Goal: Check status

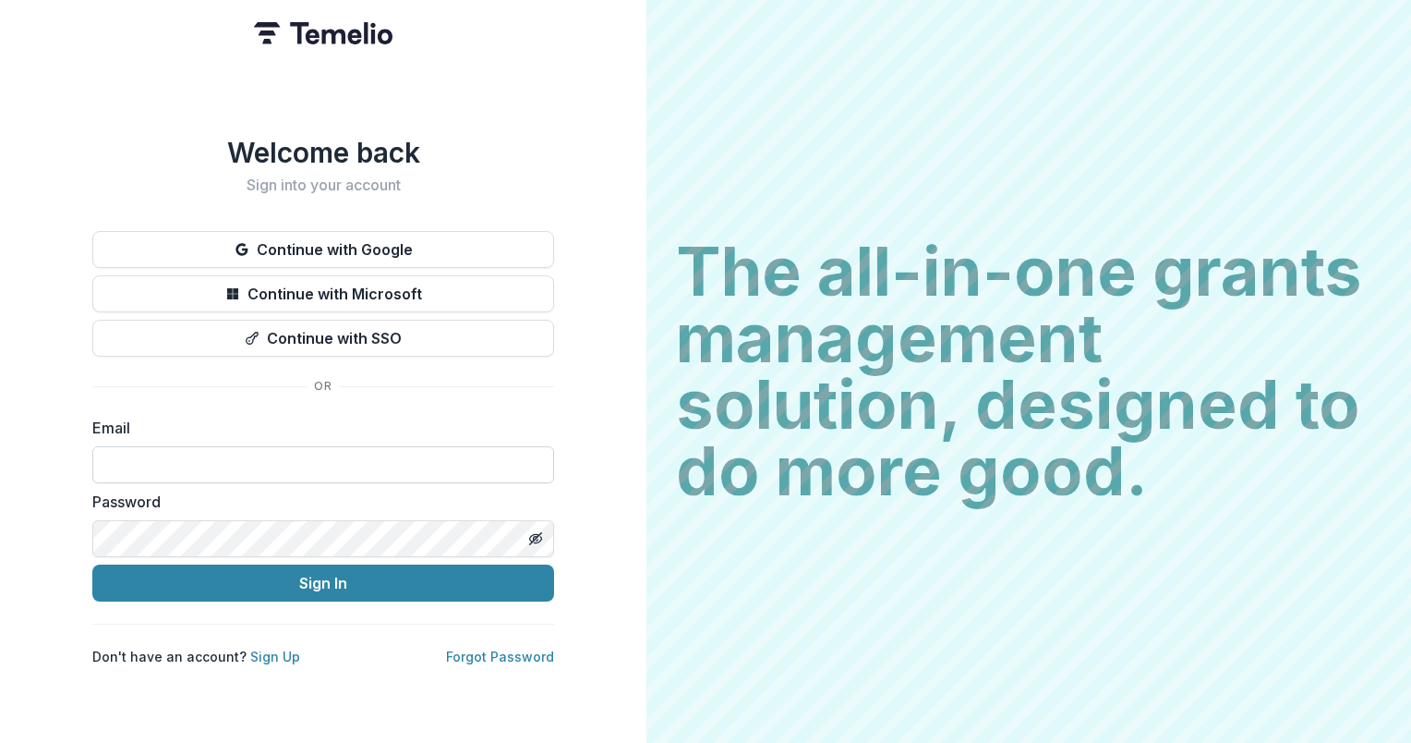
click at [306, 461] on input at bounding box center [323, 464] width 462 height 37
type input "**********"
click at [534, 536] on icon "Toggle password visibility" at bounding box center [535, 538] width 15 height 15
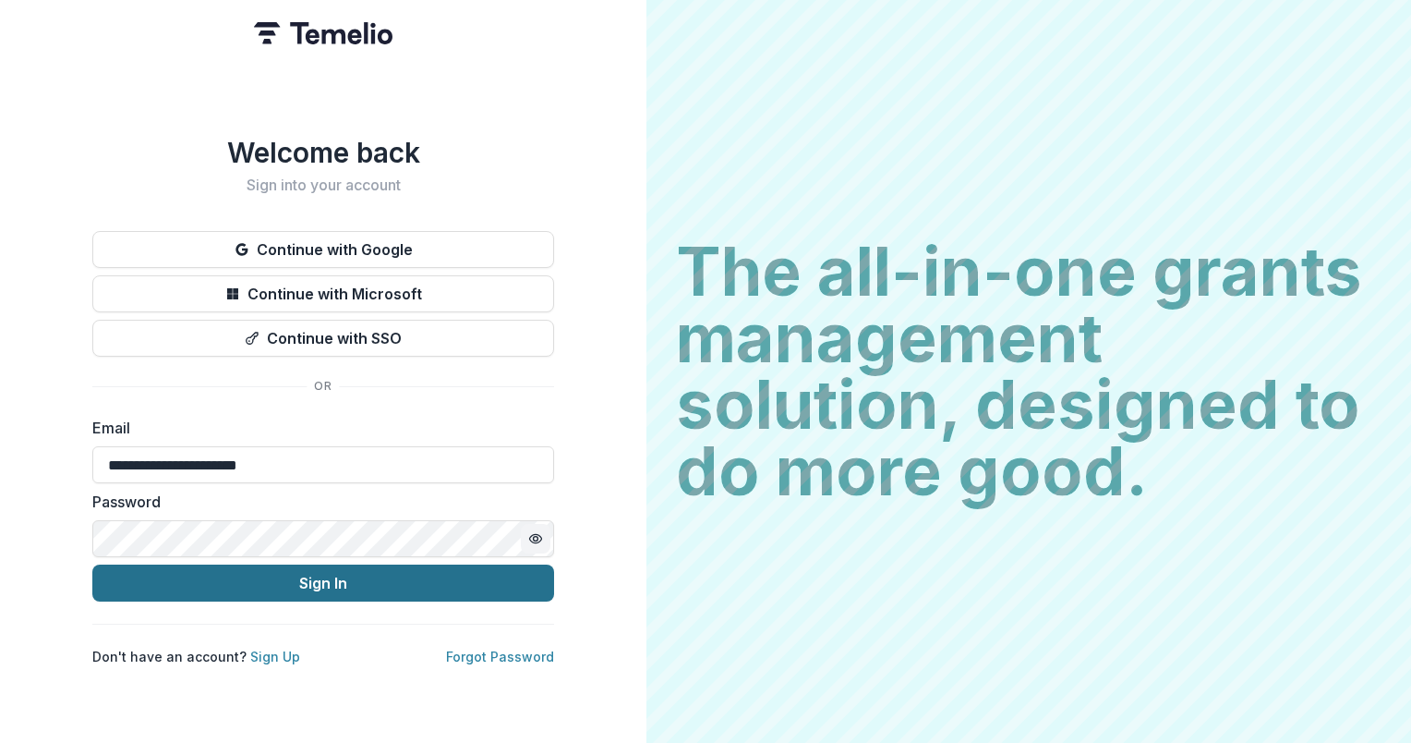
click at [348, 586] on button "Sign In" at bounding box center [323, 582] width 462 height 37
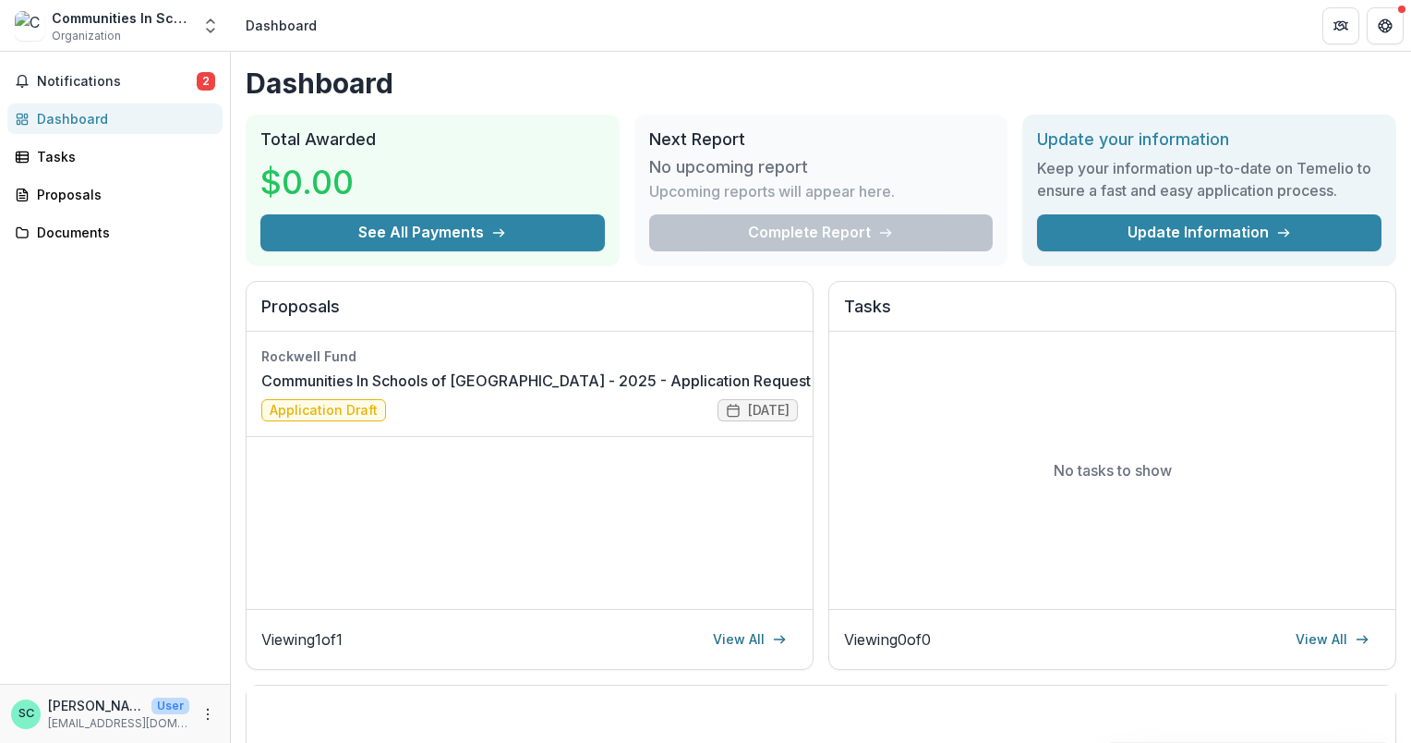
drag, startPoint x: 0, startPoint y: 0, endPoint x: 348, endPoint y: 586, distance: 681.4
click at [348, 586] on div "Rockwell Fund Communities In Schools of [GEOGRAPHIC_DATA] - 2025 - Application …" at bounding box center [530, 470] width 566 height 277
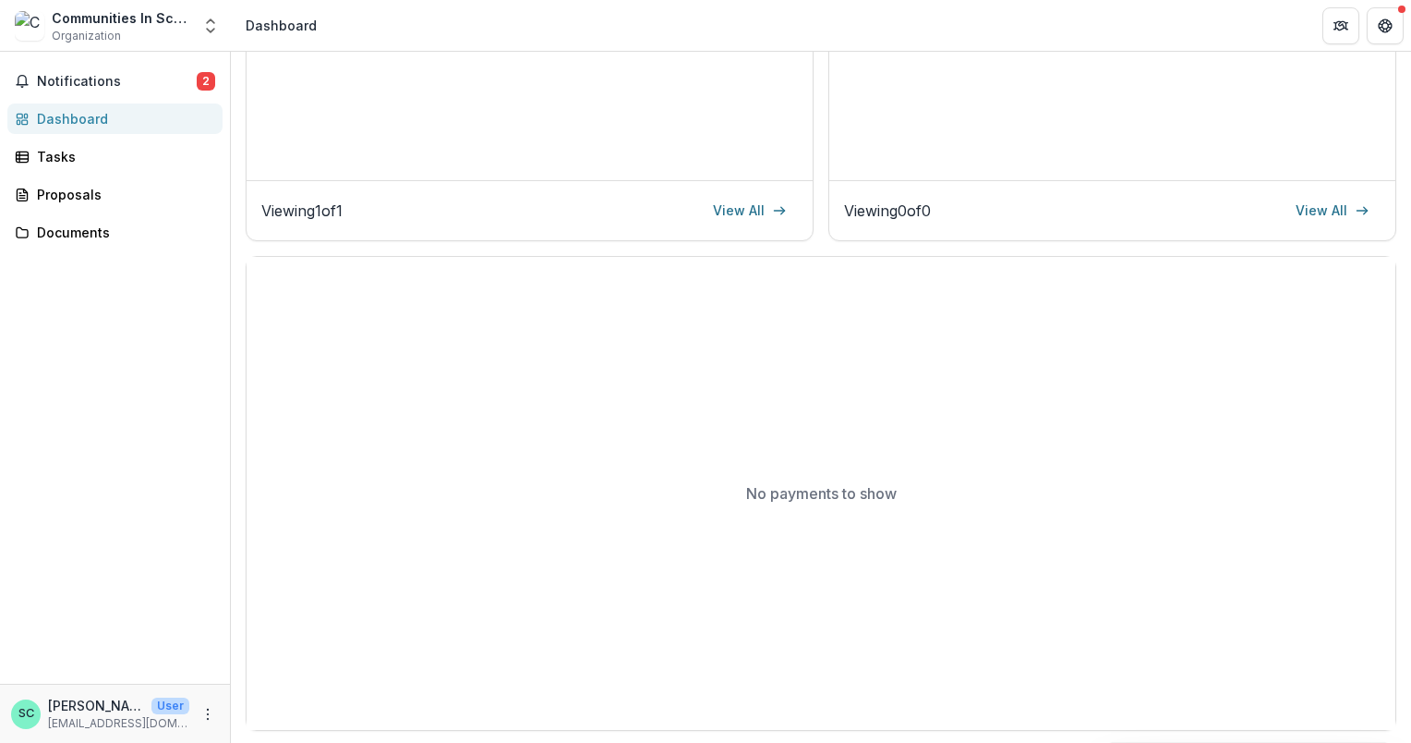
scroll to position [91, 0]
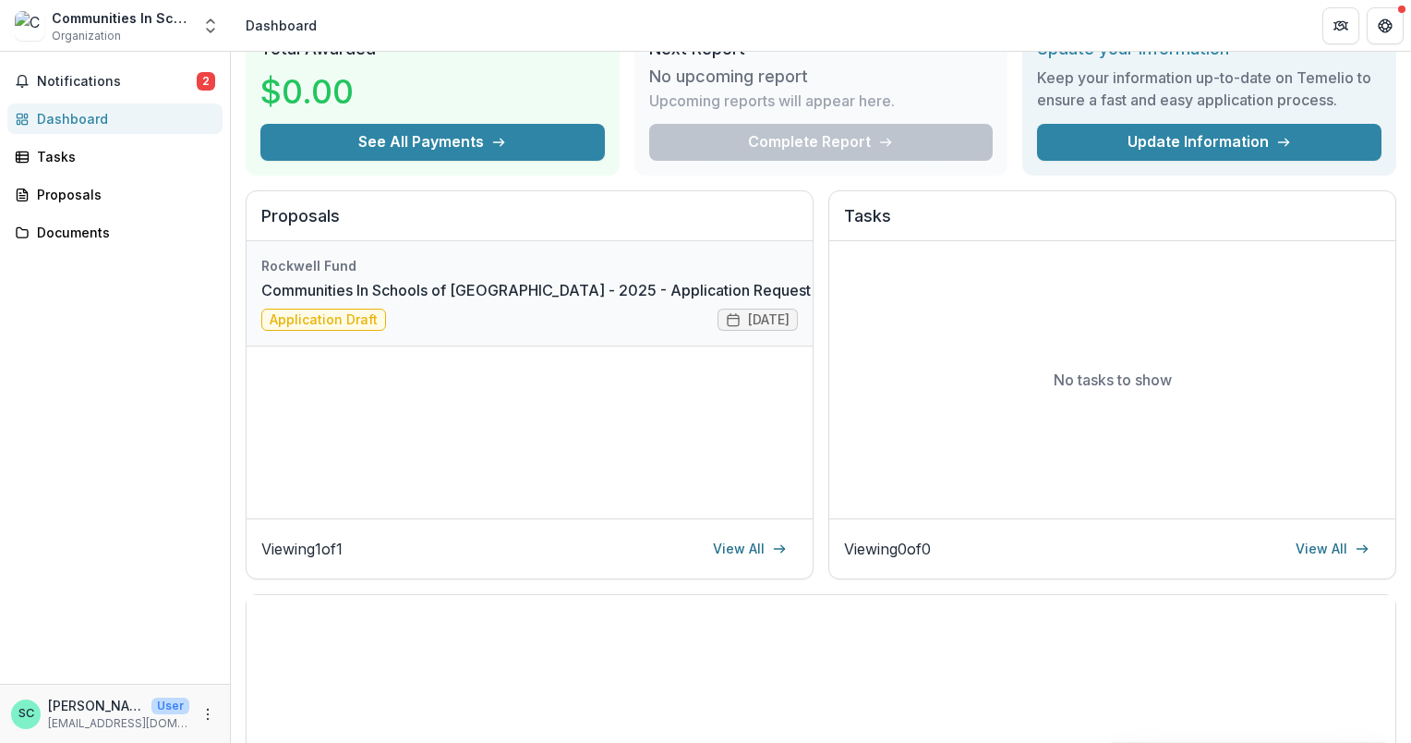
click at [333, 279] on link "Communities In Schools of [GEOGRAPHIC_DATA] - 2025 - Application Request Form -…" at bounding box center [597, 290] width 672 height 22
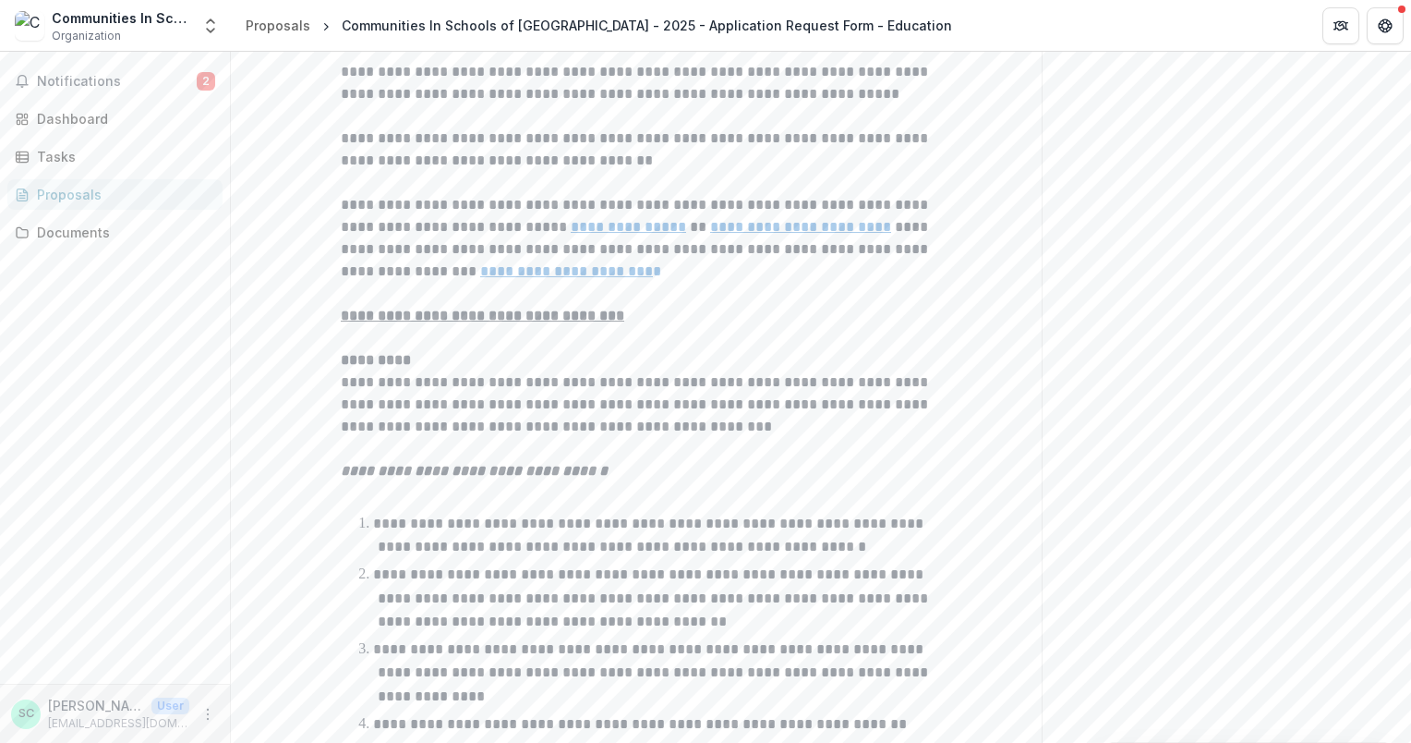
scroll to position [793, 0]
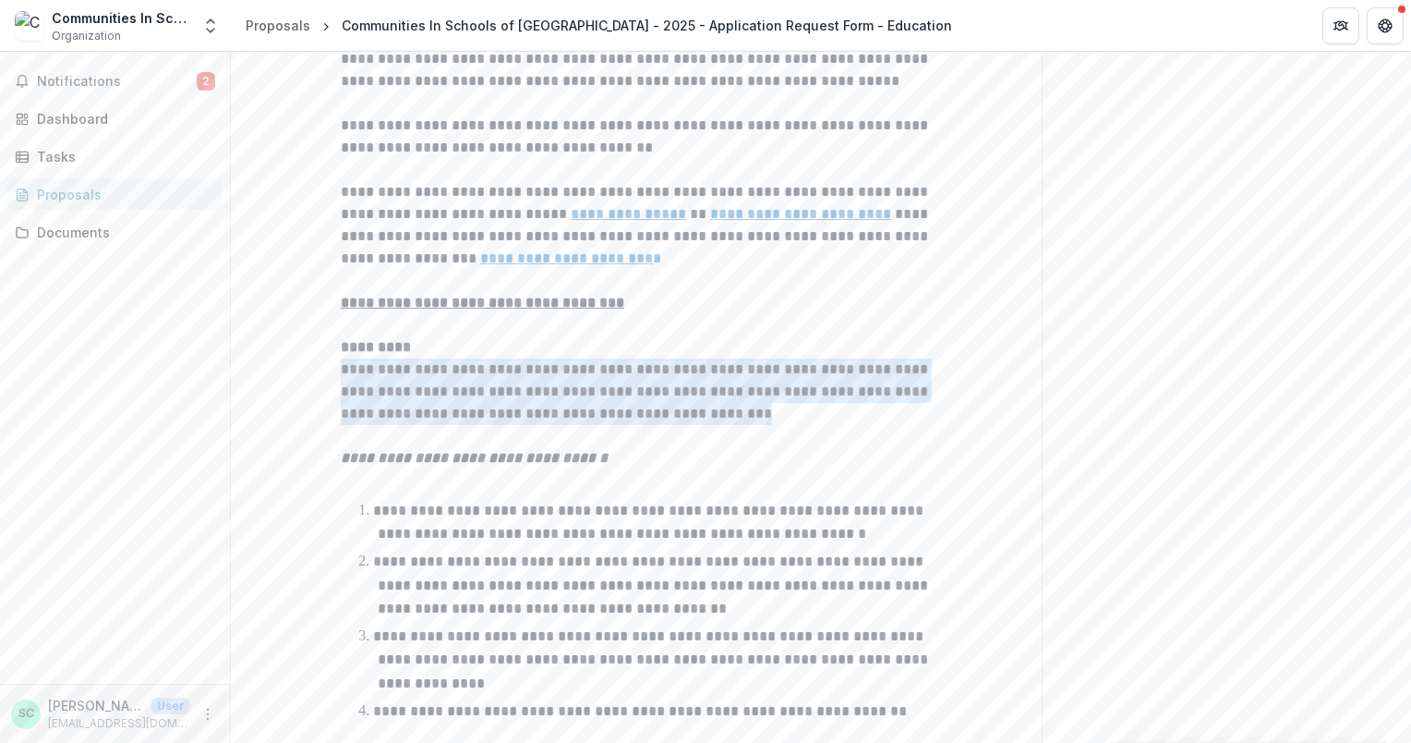
drag, startPoint x: 772, startPoint y: 383, endPoint x: 290, endPoint y: 333, distance: 484.9
copy p "**********"
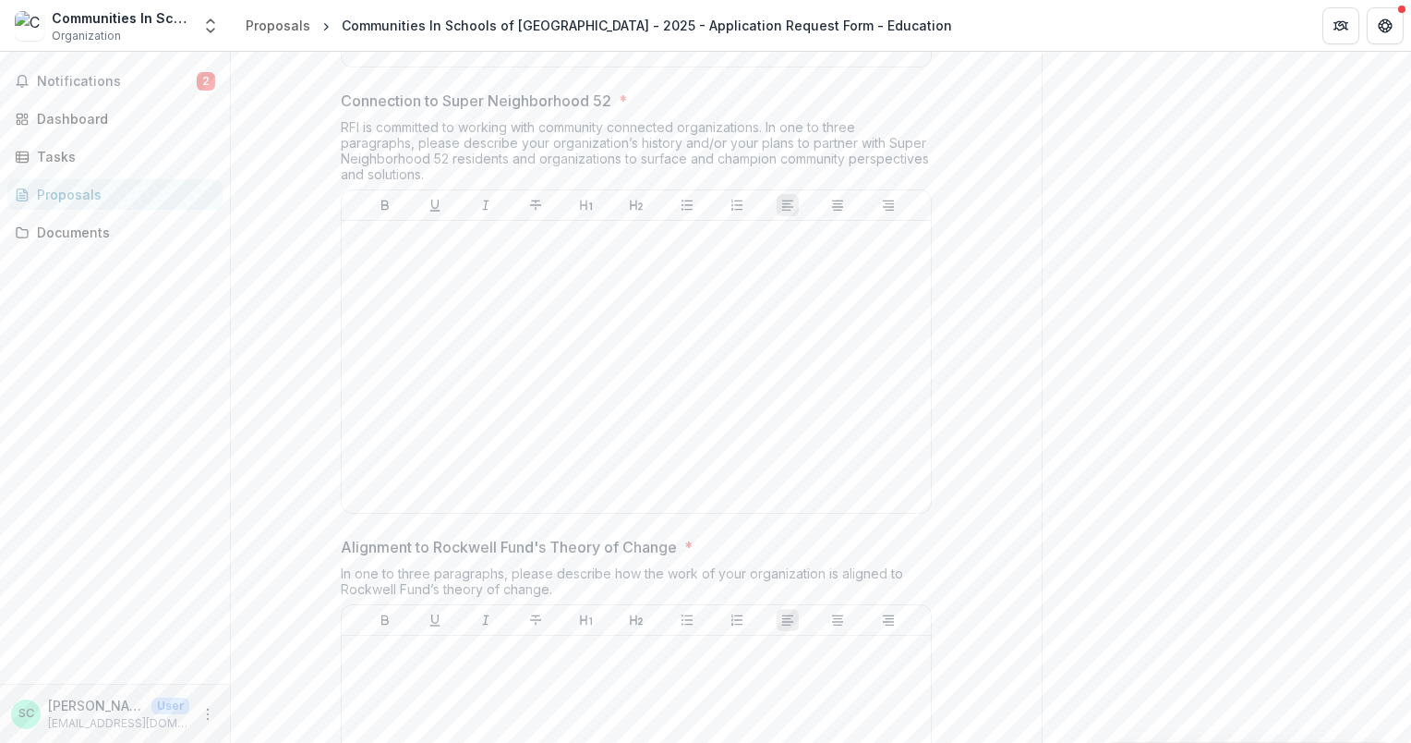
scroll to position [4541, 0]
